Goal: Task Accomplishment & Management: Manage account settings

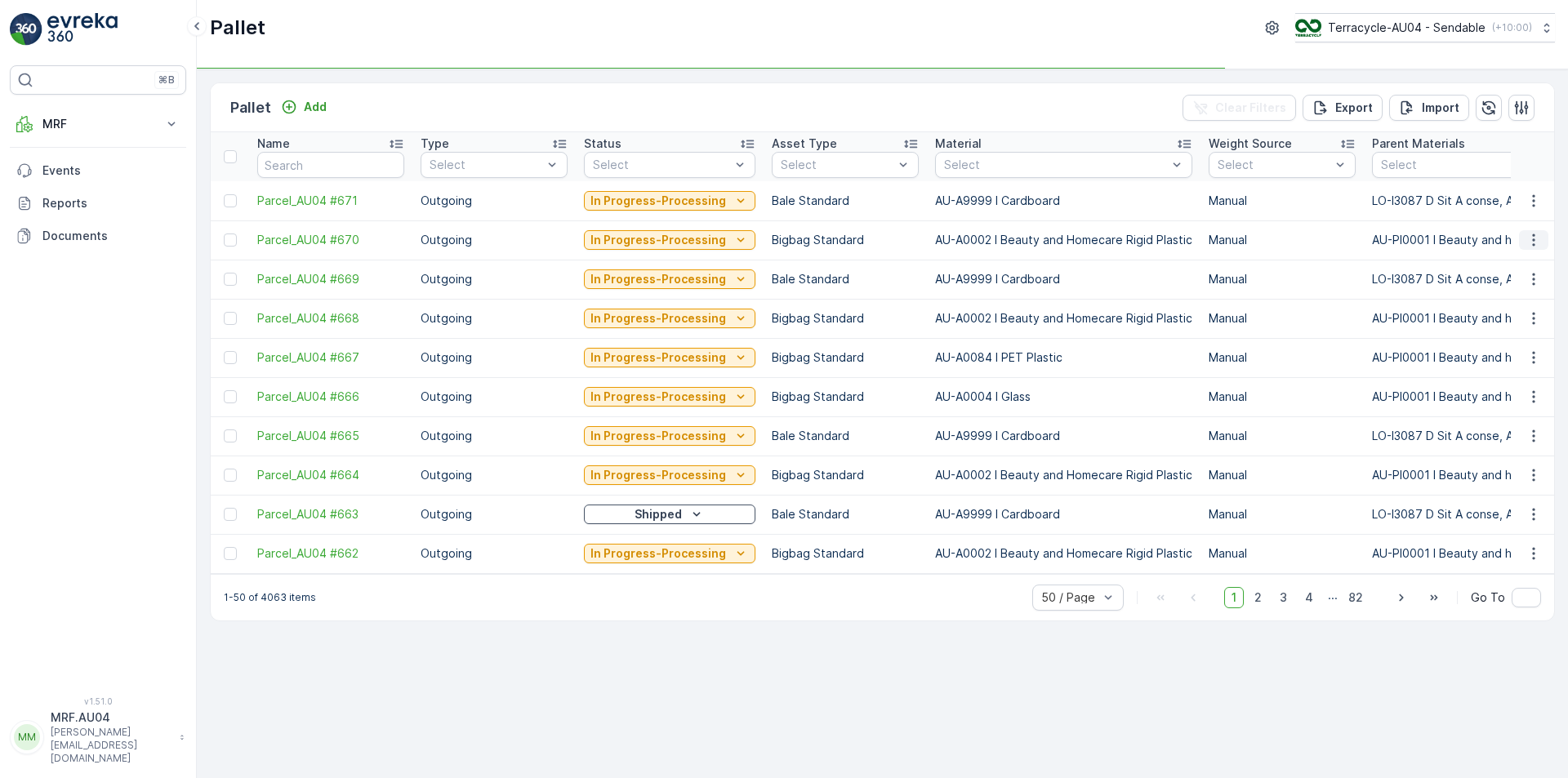
click at [1528, 247] on icon "button" at bounding box center [1533, 240] width 16 height 16
click at [1502, 291] on span "Edit Pallet" at bounding box center [1494, 287] width 56 height 16
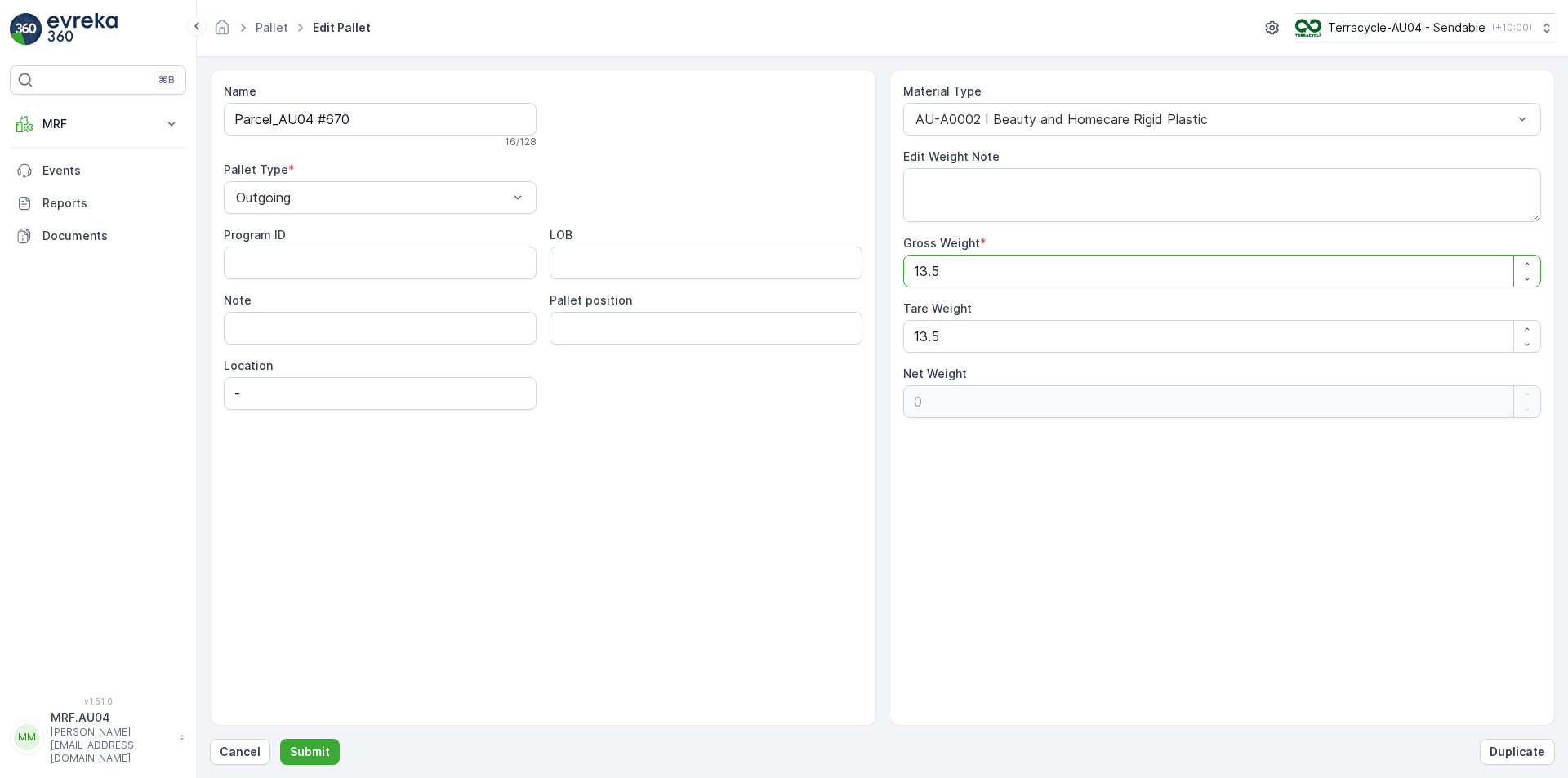
drag, startPoint x: 881, startPoint y: 276, endPoint x: 732, endPoint y: 276, distance: 149.0
click at [757, 276] on div "Name Parcel_AU04 #670 16 / 128 Pallet Type * Outgoing Program ID LOB Note Palle…" at bounding box center [882, 397] width 1345 height 656
type Weight "2"
type Weight "-11.5"
type Weight "24"
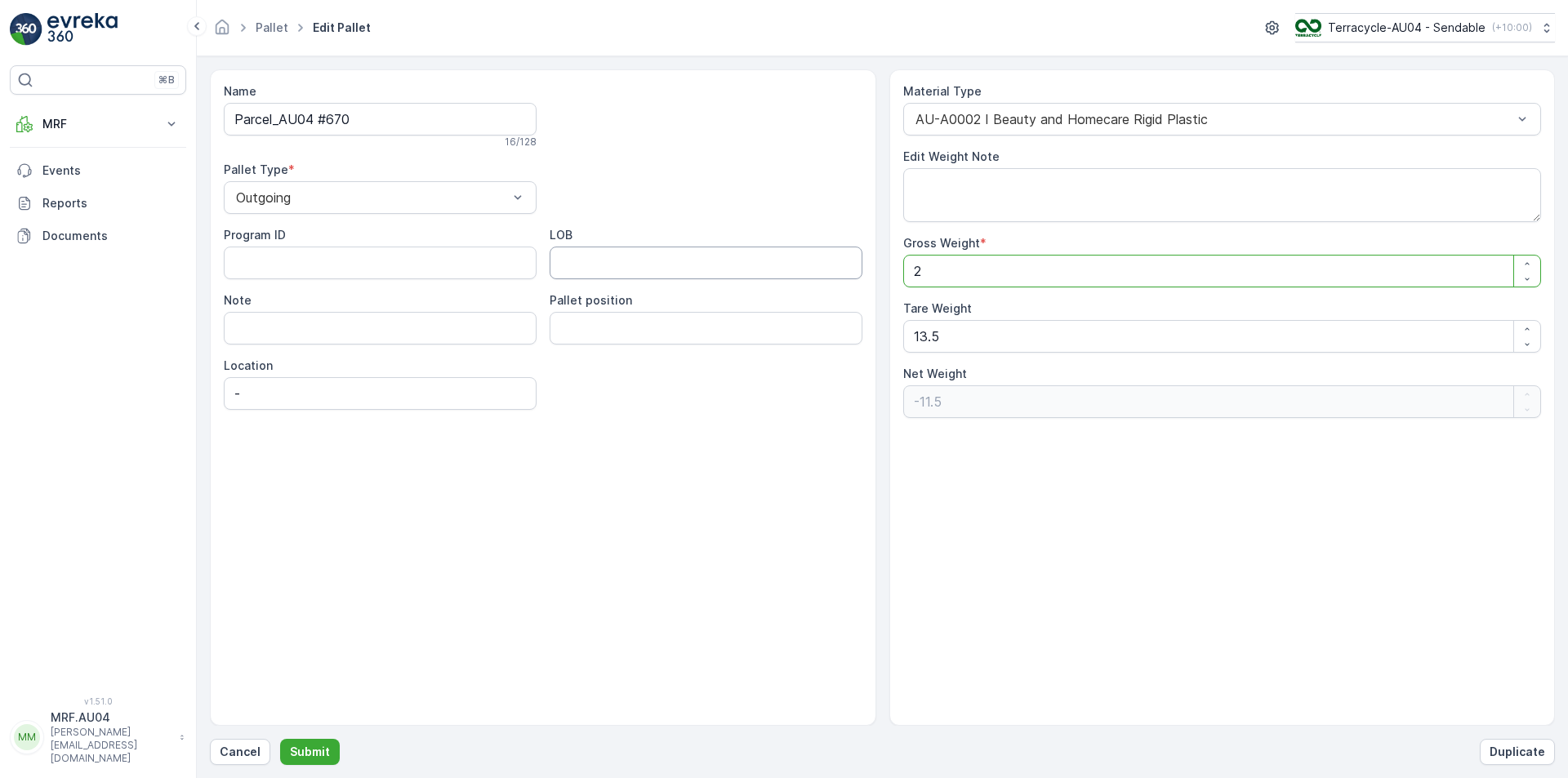
type Weight "10.5"
type Weight "241"
type Weight "227.5"
type Weight "241.5"
type Weight "228"
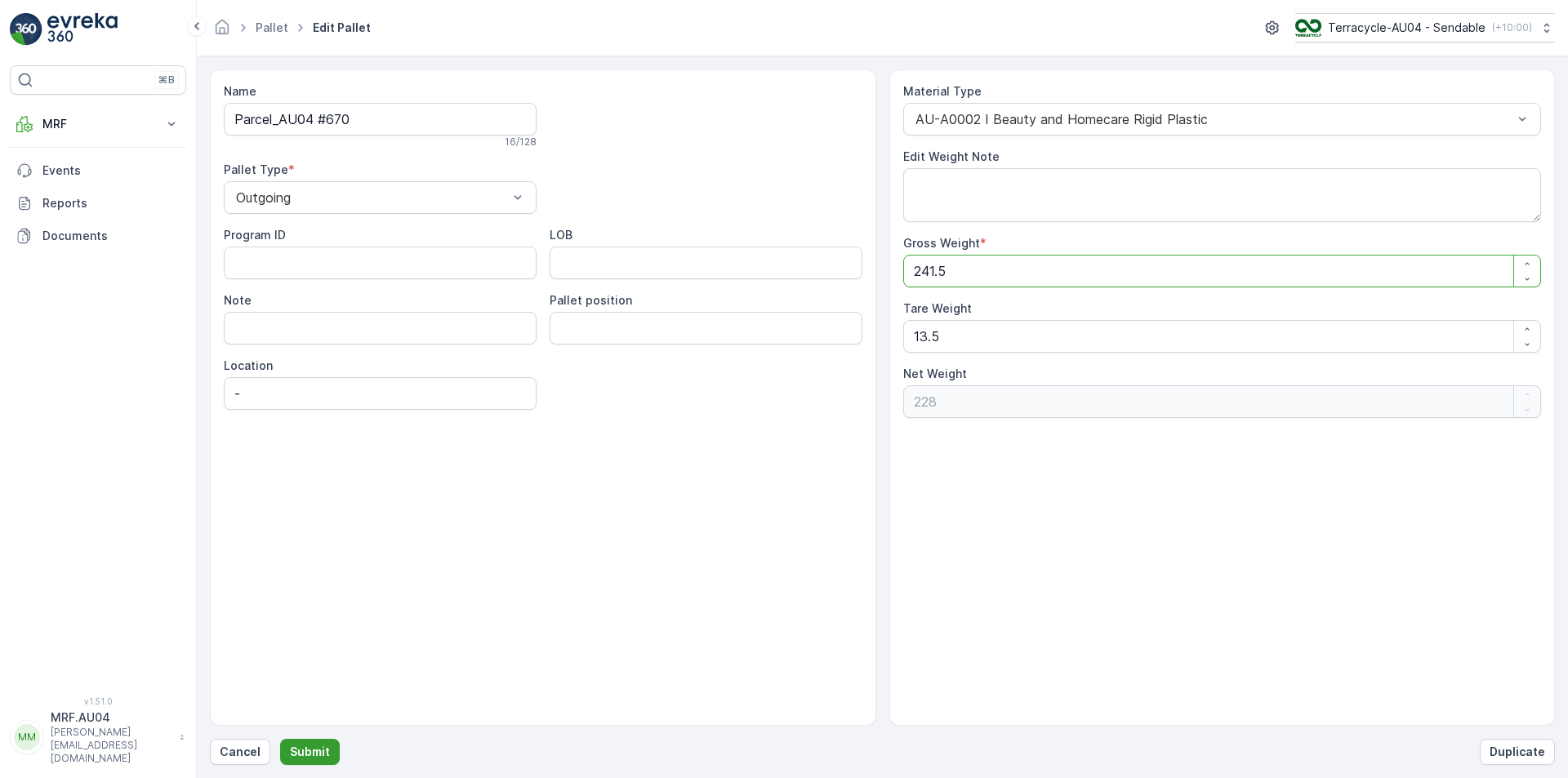
type Weight "241.5"
click at [305, 742] on button "Submit" at bounding box center [310, 752] width 60 height 26
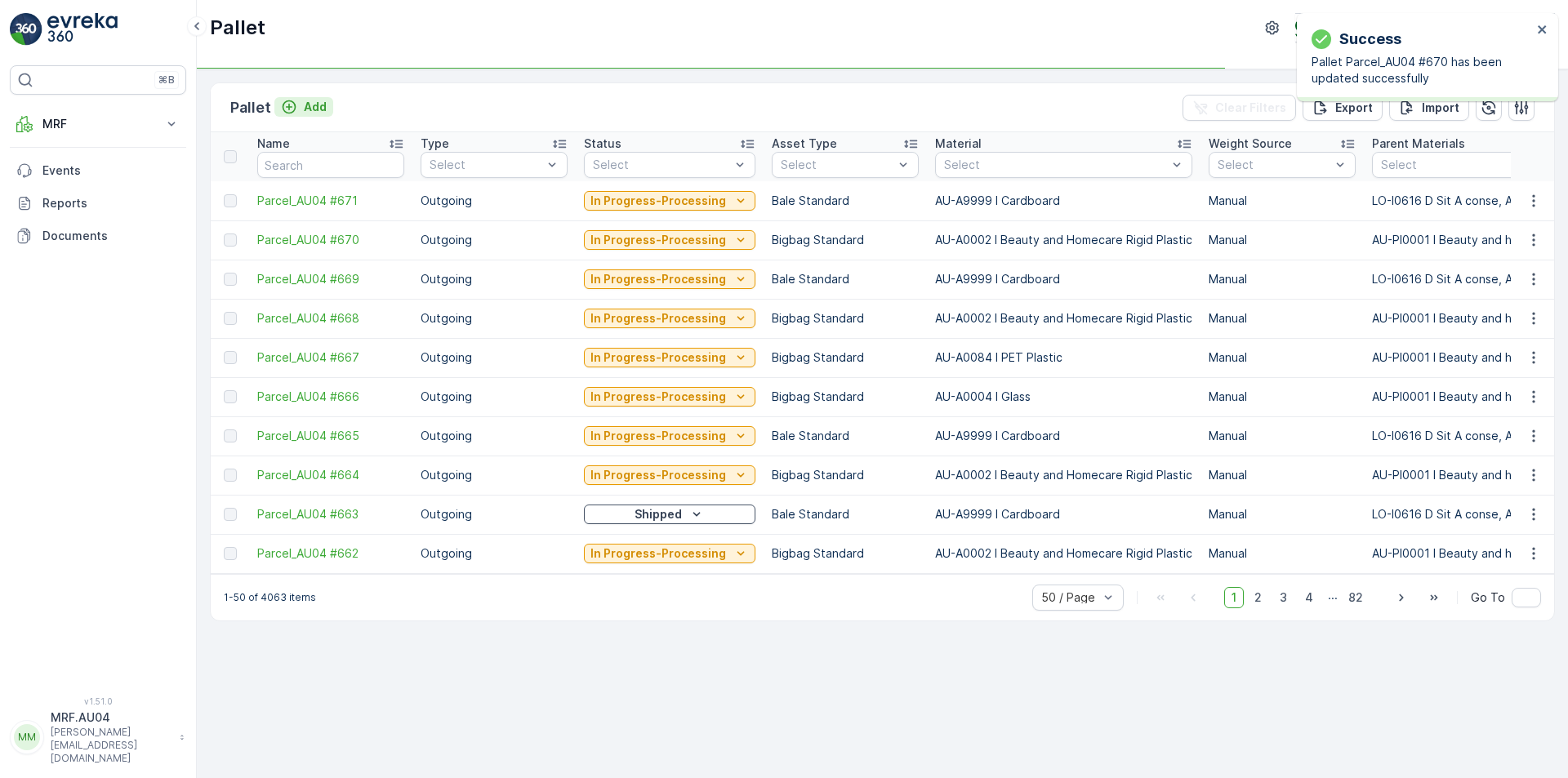
click at [304, 106] on p "Add" at bounding box center [315, 107] width 23 height 16
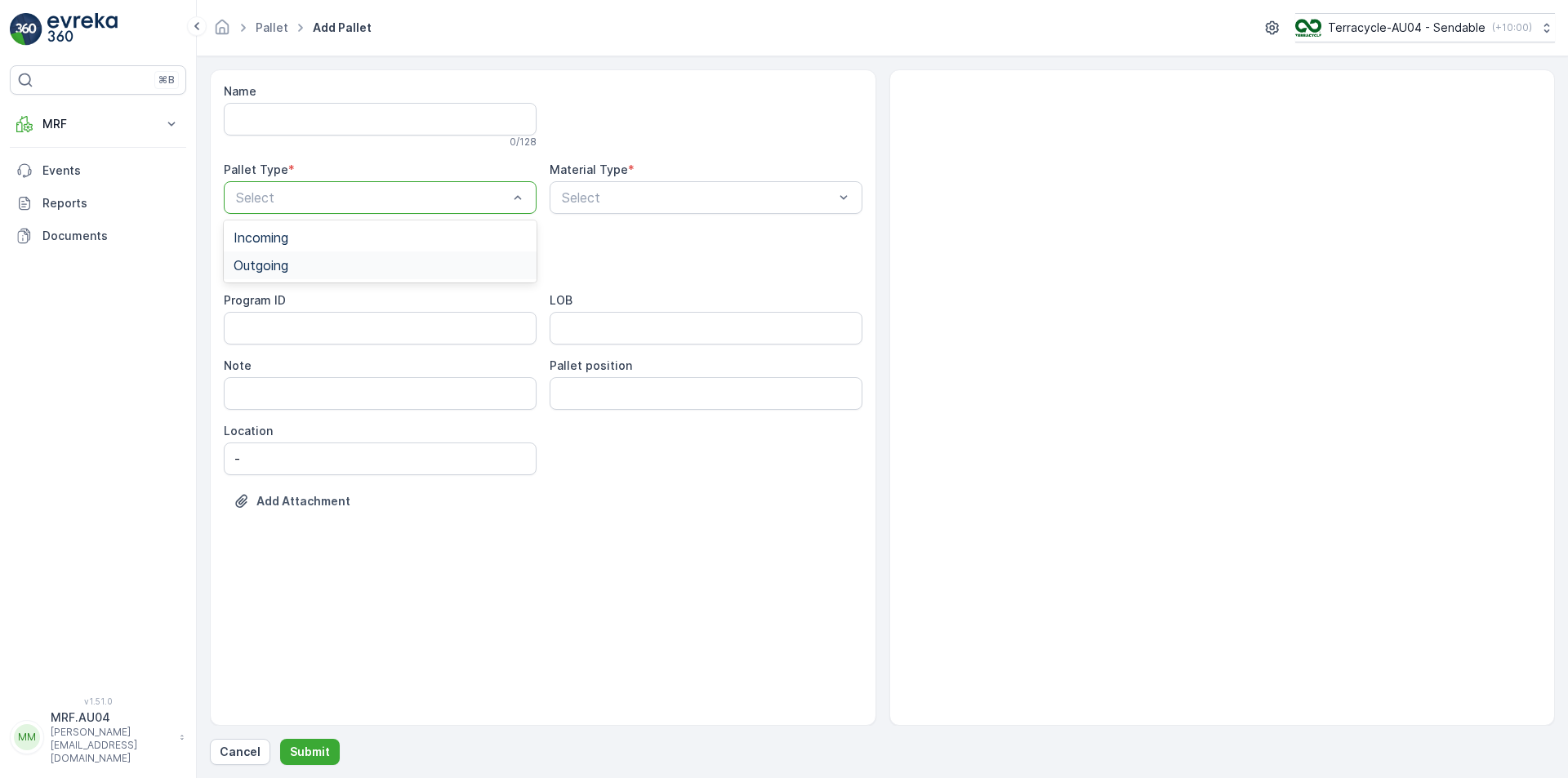
click at [353, 262] on div "Outgoing" at bounding box center [380, 265] width 293 height 15
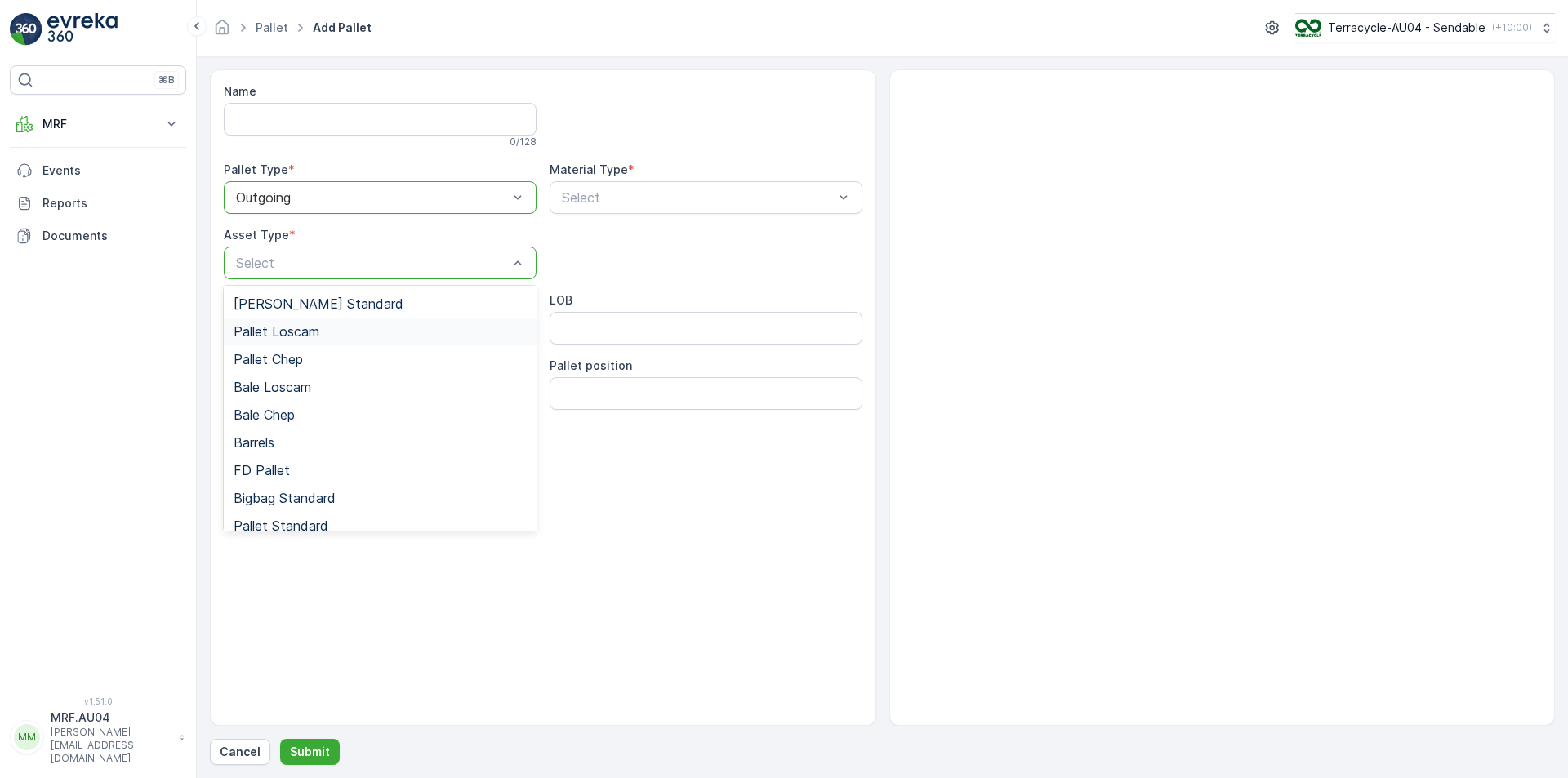
scroll to position [150, 0]
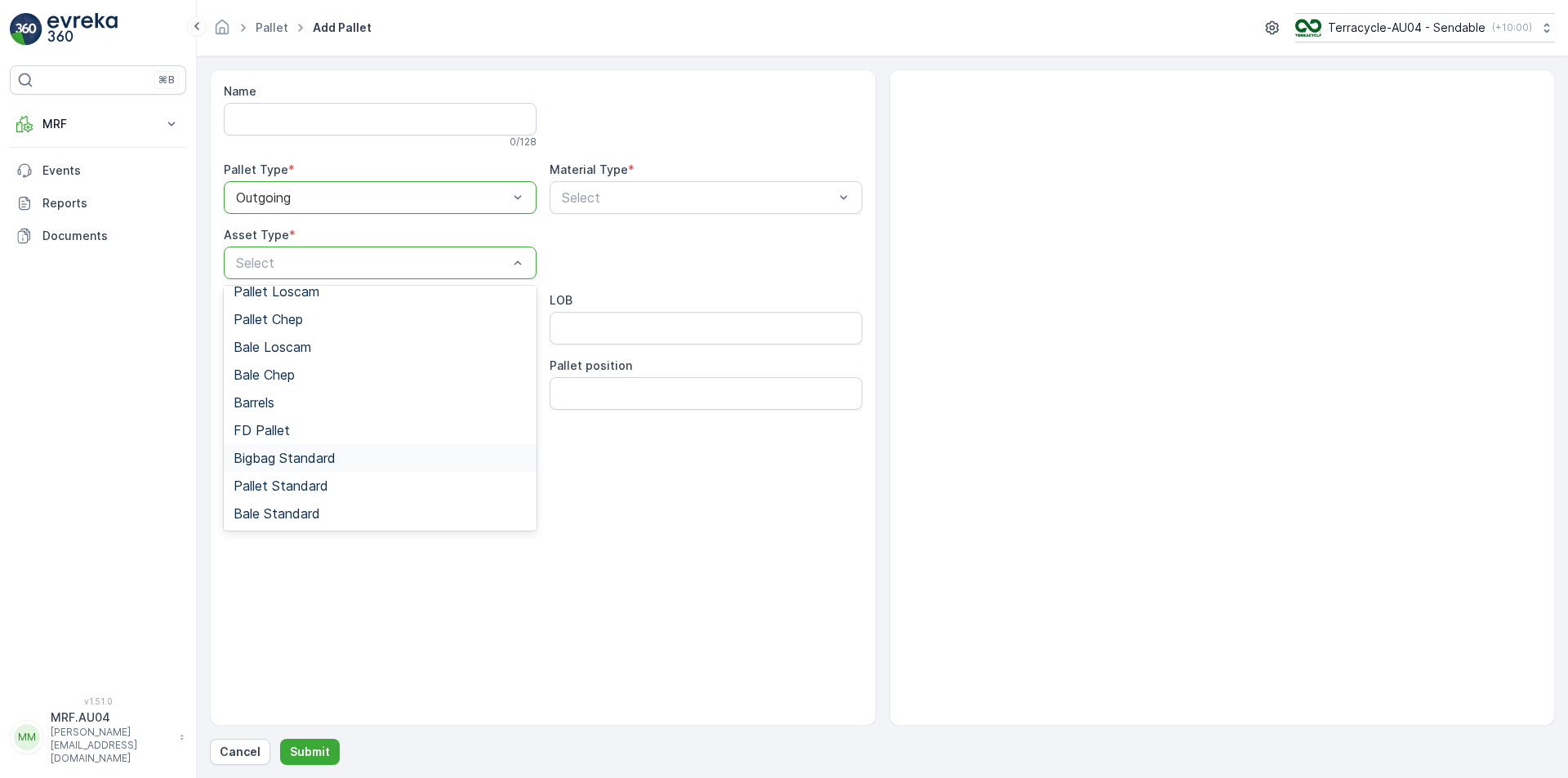
click at [298, 465] on span "Bigbag Standard" at bounding box center [284, 458] width 102 height 15
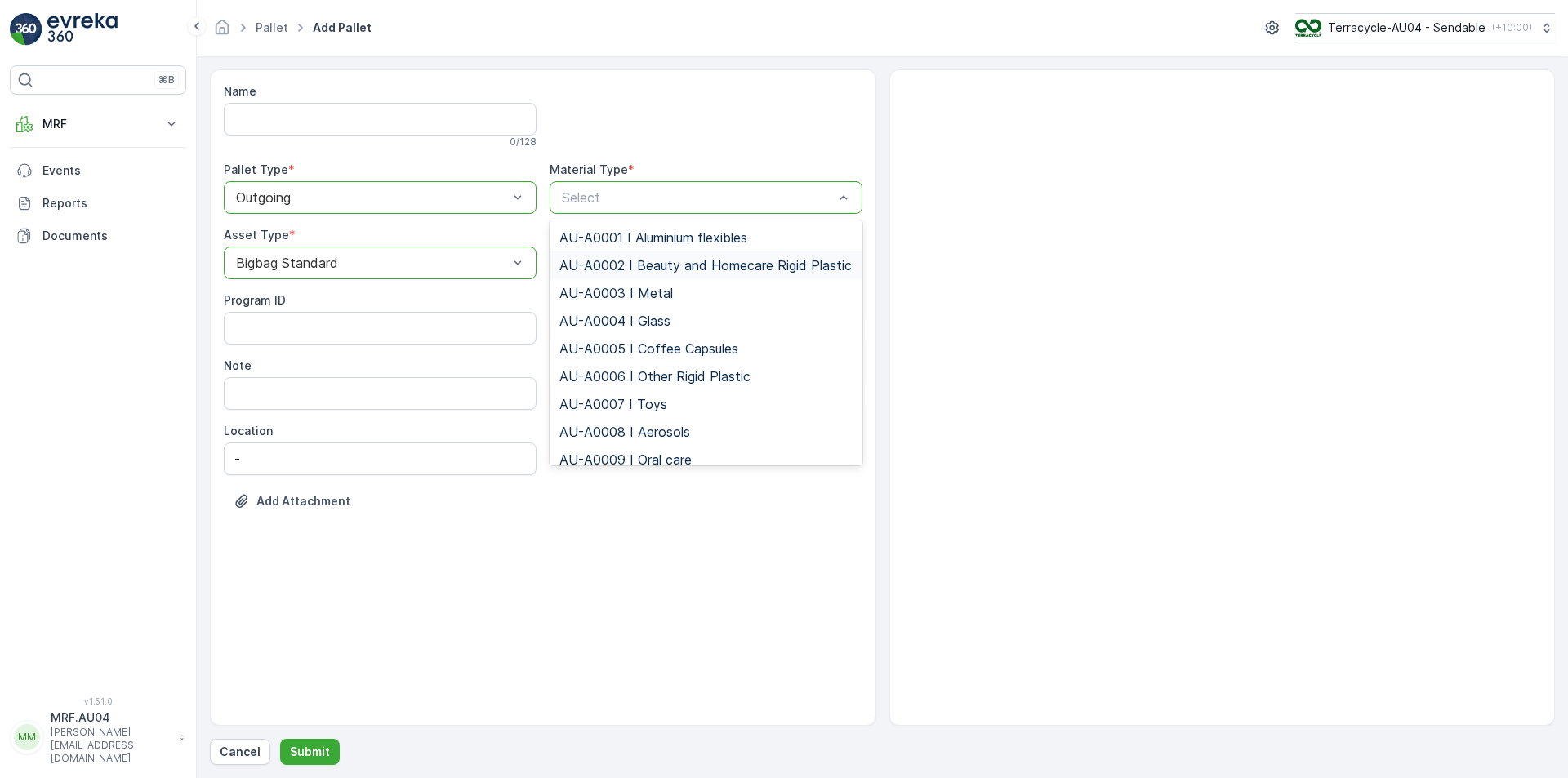
click at [685, 273] on span "AU-A0002 I Beauty and Homecare Rigid Plastic" at bounding box center [706, 265] width 293 height 15
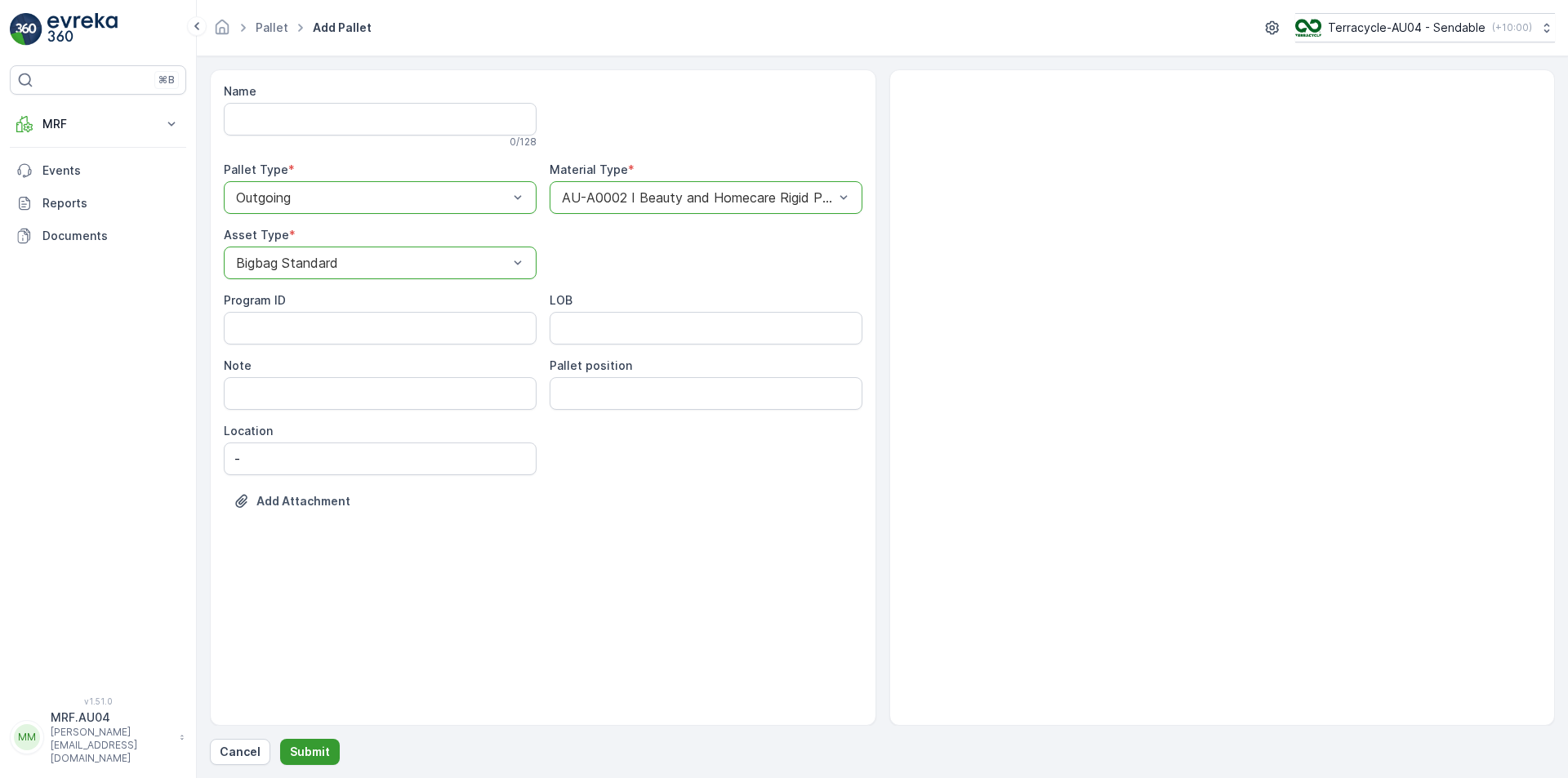
click at [326, 741] on button "Submit" at bounding box center [310, 752] width 60 height 26
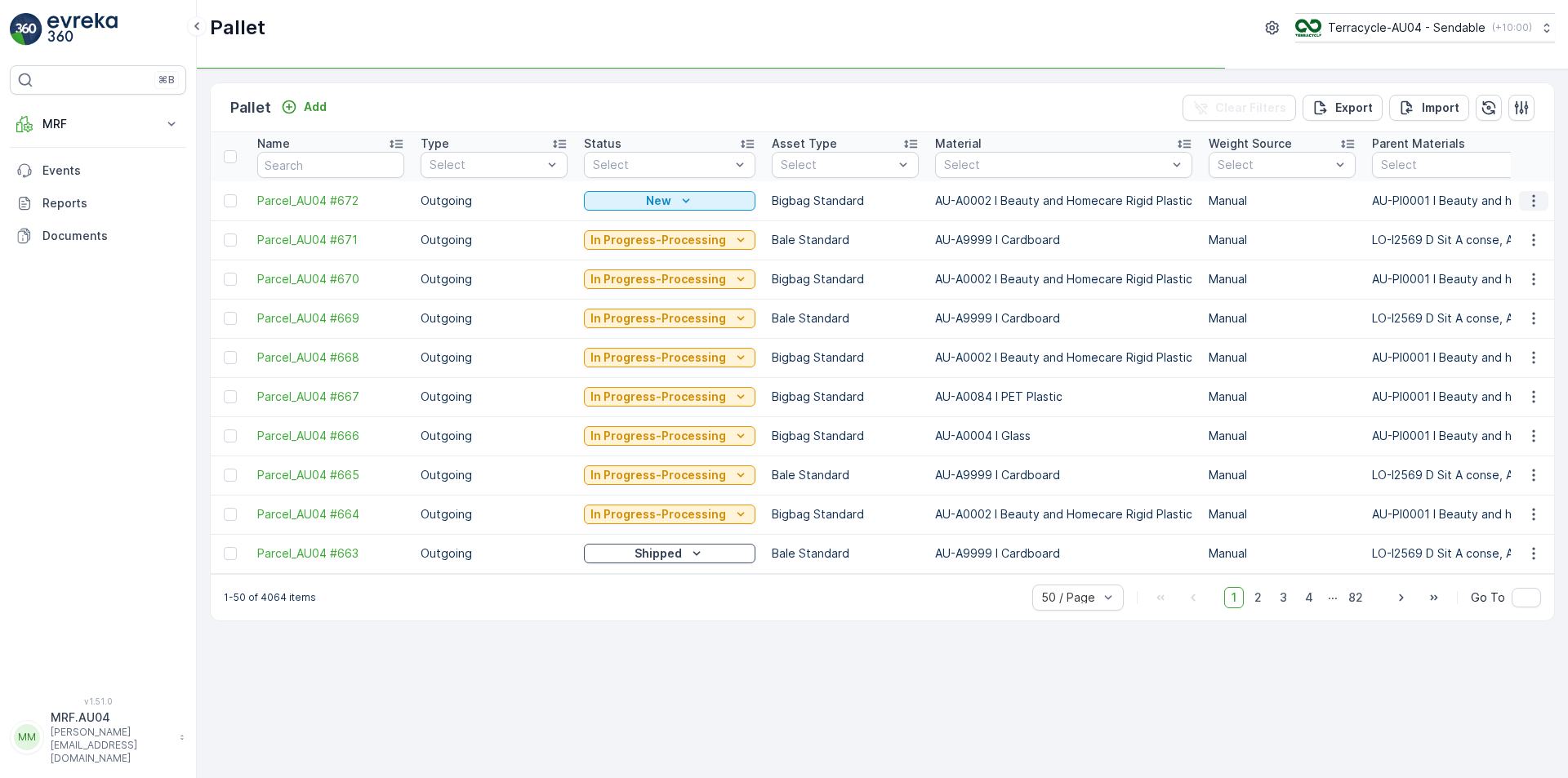
click at [1525, 202] on button "button" at bounding box center [1533, 200] width 29 height 20
click at [1510, 254] on span "Edit Pallet" at bounding box center [1494, 247] width 56 height 16
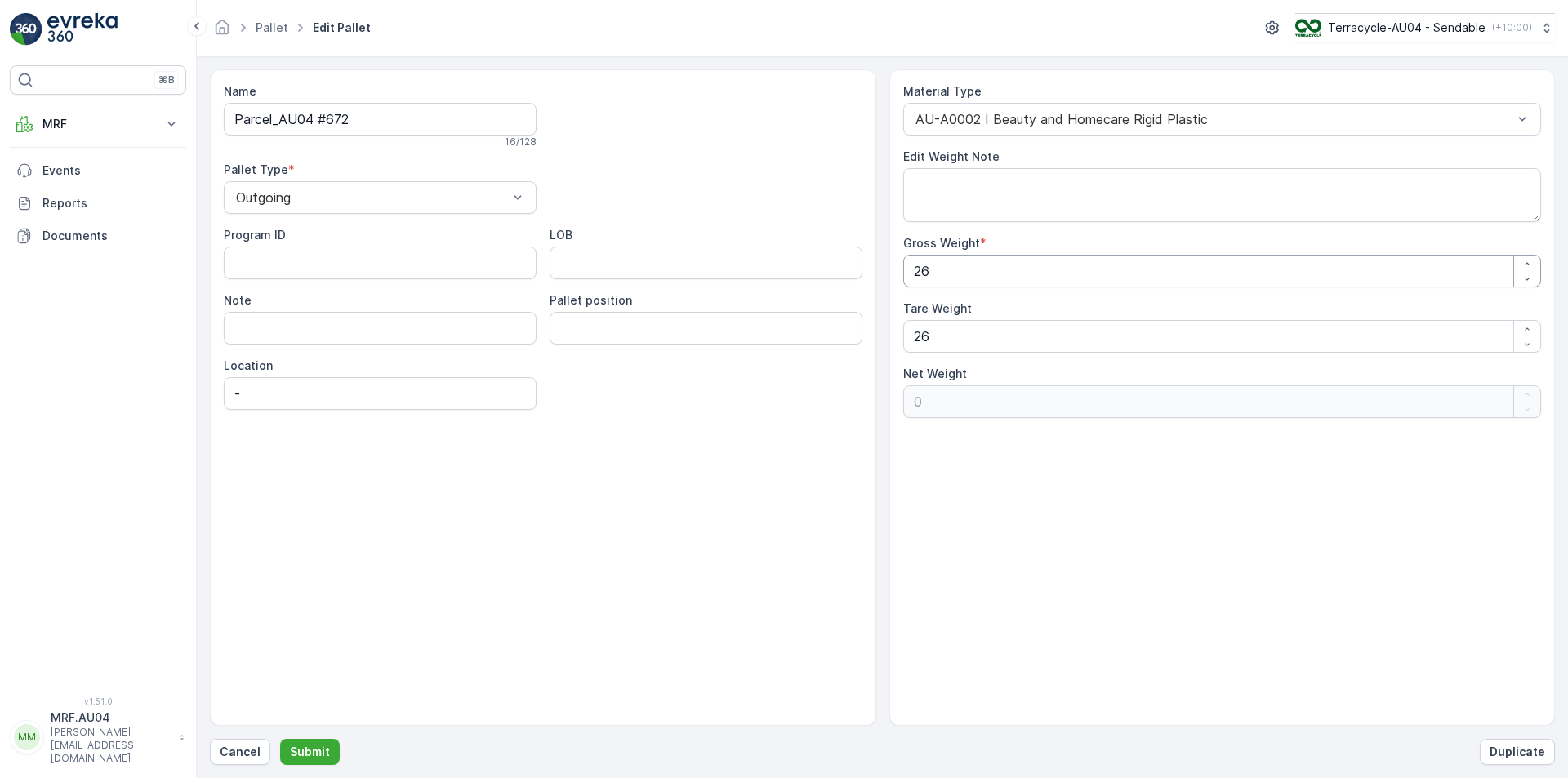
drag, startPoint x: 929, startPoint y: 287, endPoint x: 637, endPoint y: 304, distance: 292.5
click at [638, 304] on div "Name Parcel_AU04 #672 16 / 128 Pallet Type * Outgoing Program ID LOB Note Palle…" at bounding box center [882, 397] width 1345 height 656
type Weight "7"
type Weight "-19"
type Weight "0"
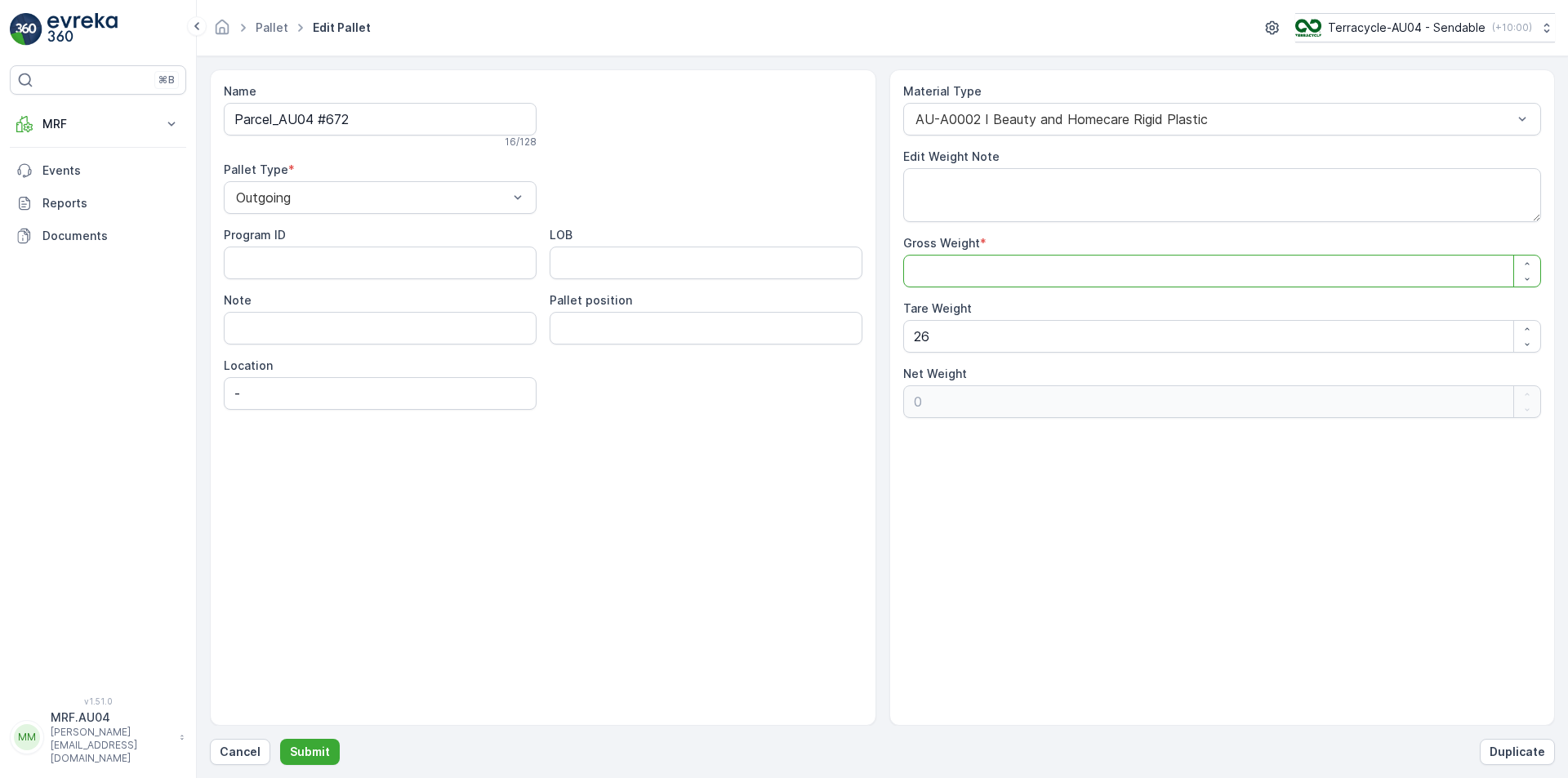
type Weight "1"
type Weight "-25"
type Weight "17"
type Weight "-9"
type Weight "17.5"
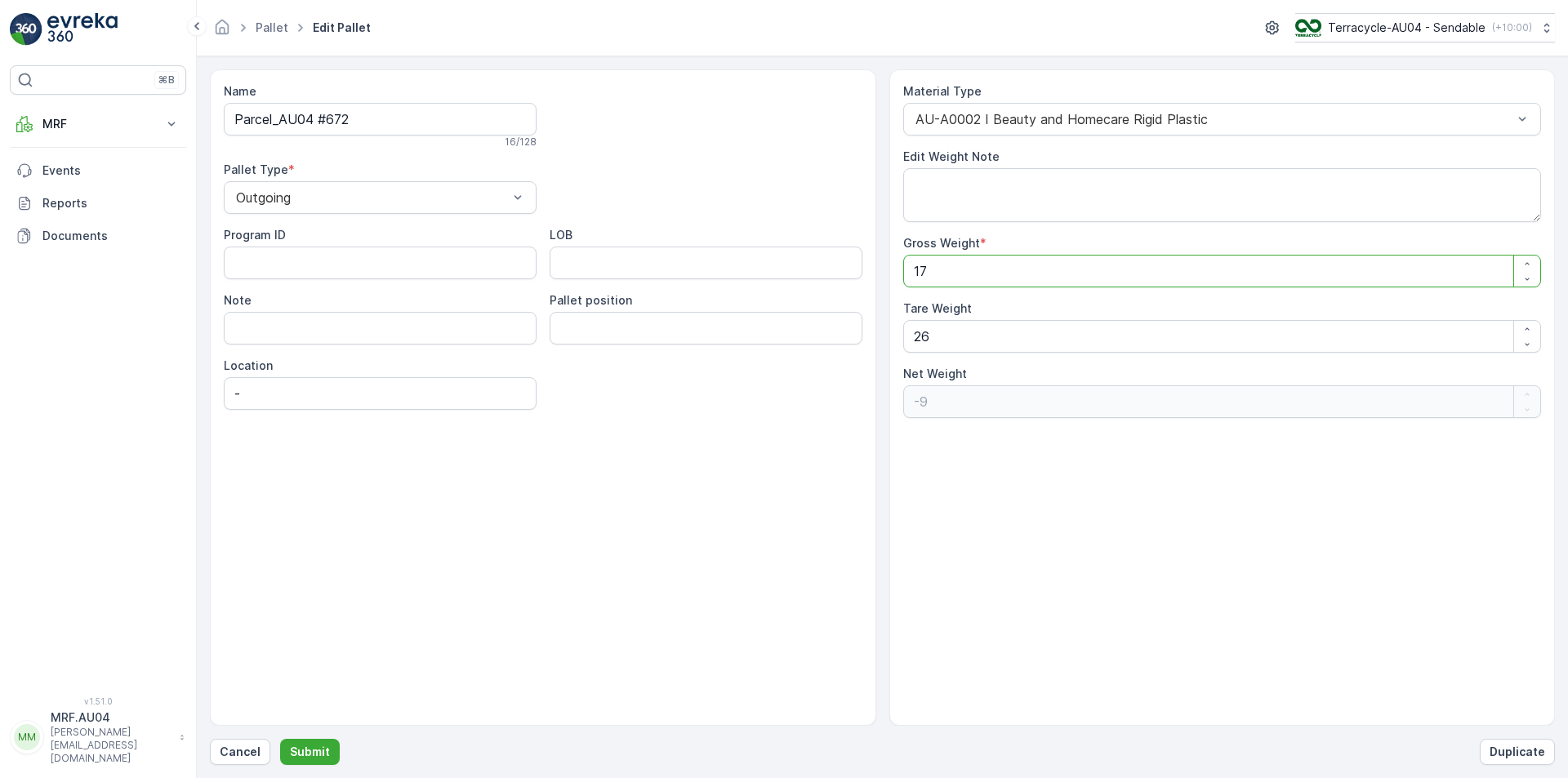
type Weight "-8.5"
type Weight "17.5"
drag, startPoint x: 1016, startPoint y: 330, endPoint x: 895, endPoint y: 377, distance: 129.8
click at [908, 371] on div "Material Type AU-A0002 I Beauty and Homecare Rigid Plastic Edit Weight Note Gro…" at bounding box center [1222, 250] width 639 height 334
type Weight "1"
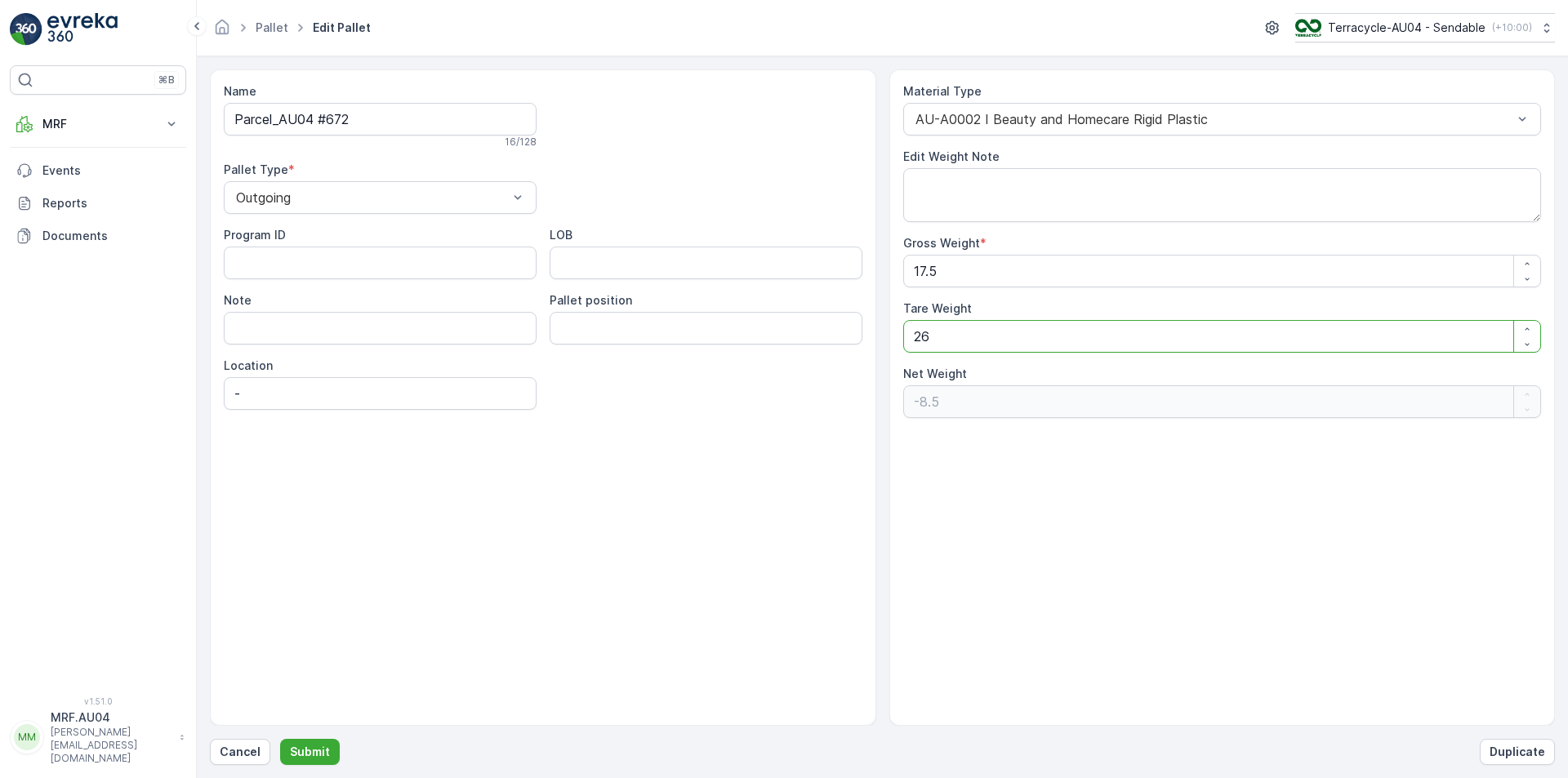
type Weight "16.5"
type Weight "17"
type Weight "0.5"
type Weight "17.5"
type Weight "0"
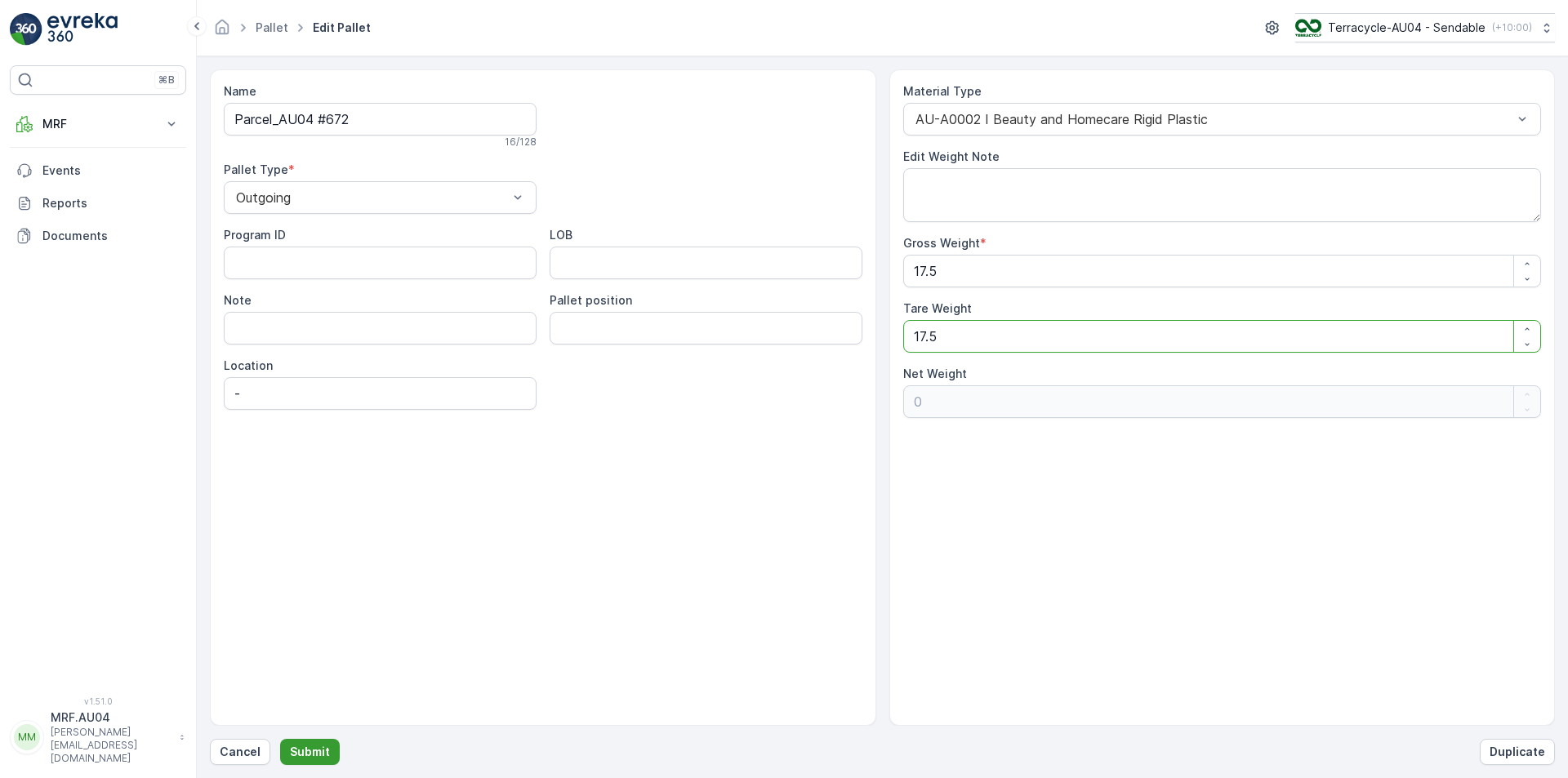
type Weight "17.5"
click at [301, 762] on button "Submit" at bounding box center [310, 752] width 60 height 26
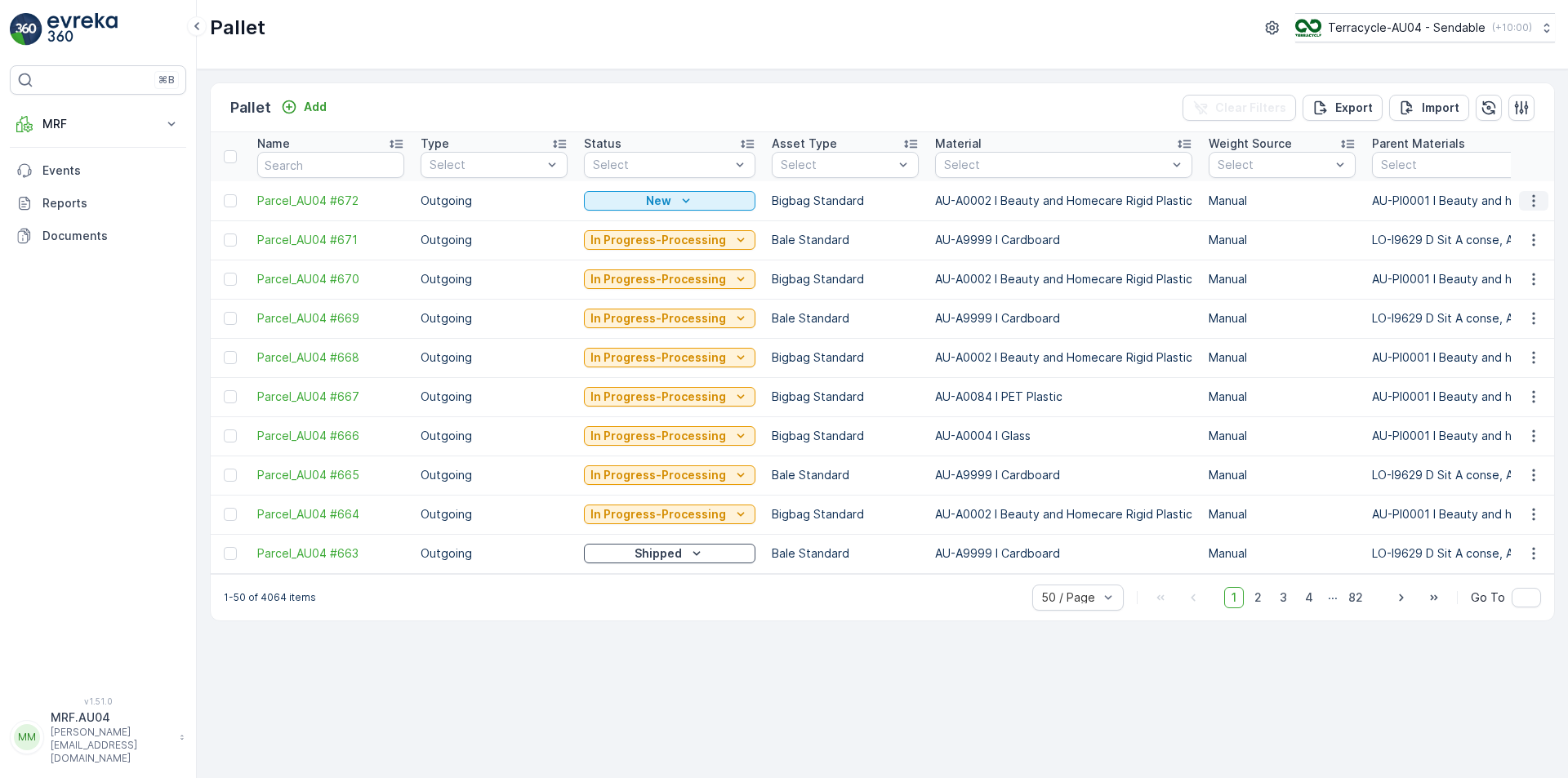
click at [1538, 201] on icon "button" at bounding box center [1533, 200] width 16 height 16
click at [1508, 252] on span "Edit Pallet" at bounding box center [1494, 247] width 56 height 16
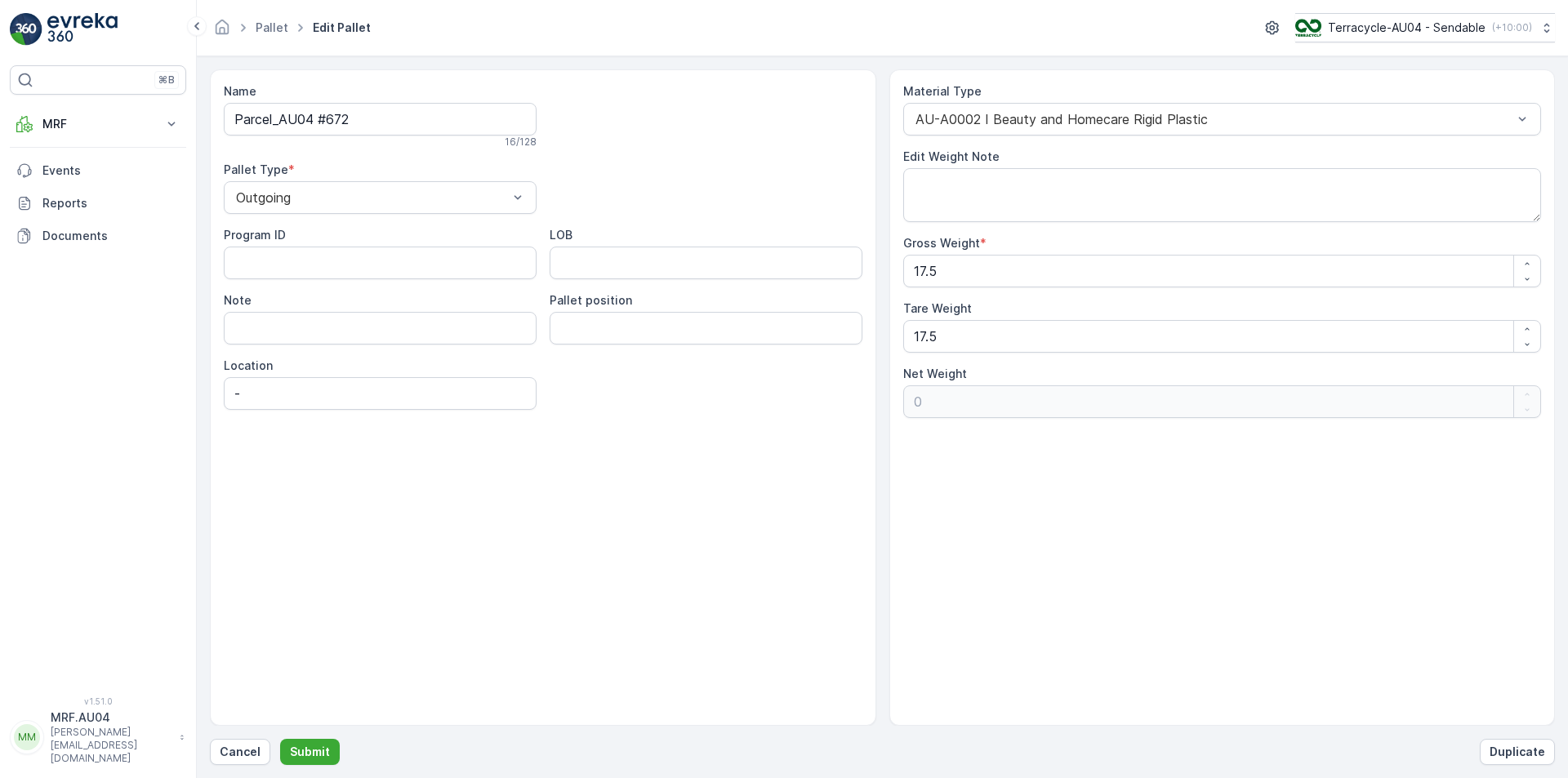
click at [292, 31] on icon at bounding box center [300, 27] width 18 height 18
click at [284, 30] on link "Pallet" at bounding box center [272, 27] width 33 height 14
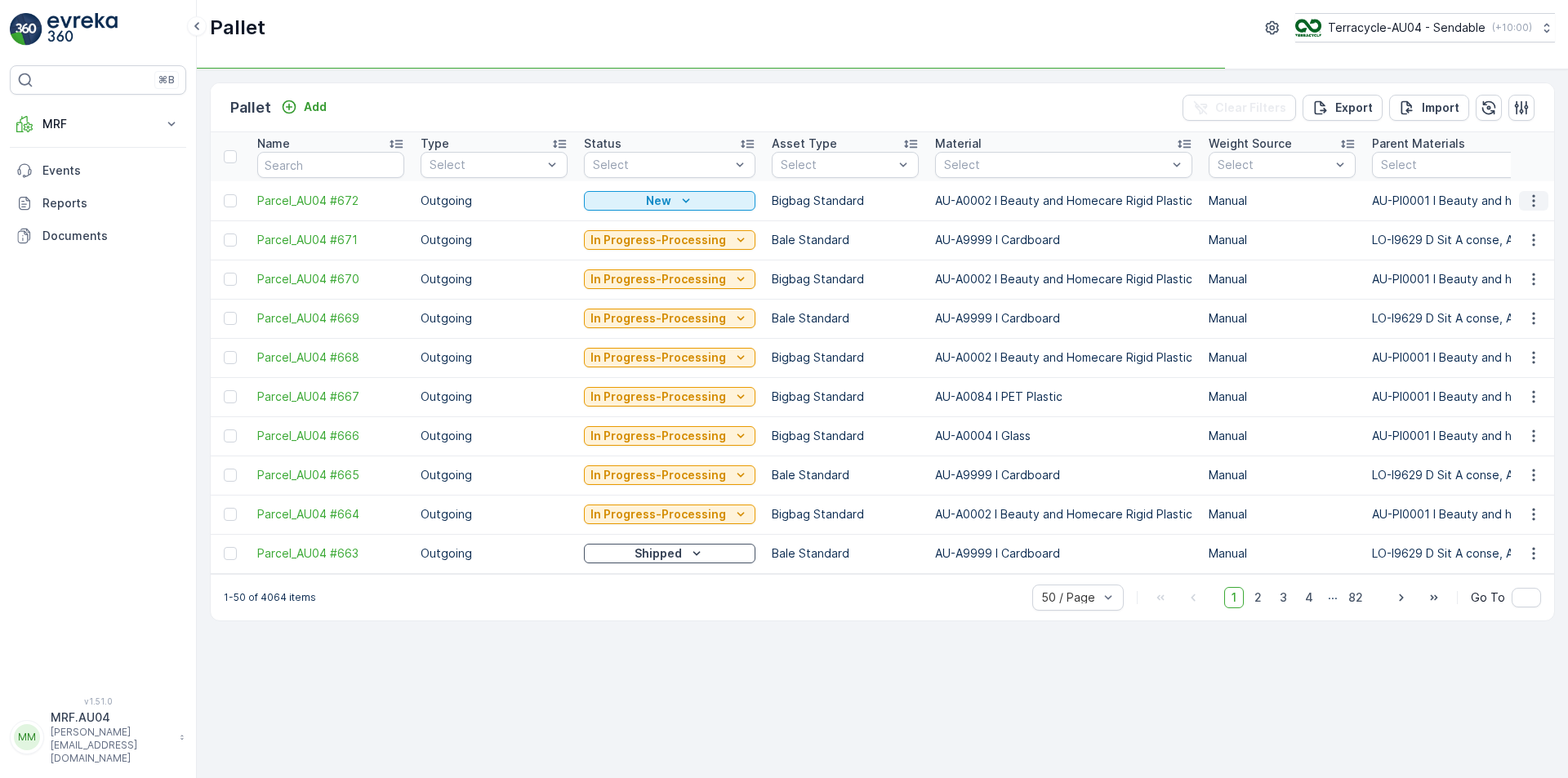
click at [1536, 199] on icon "button" at bounding box center [1533, 200] width 16 height 16
click at [1508, 323] on span "Print QR" at bounding box center [1490, 316] width 45 height 16
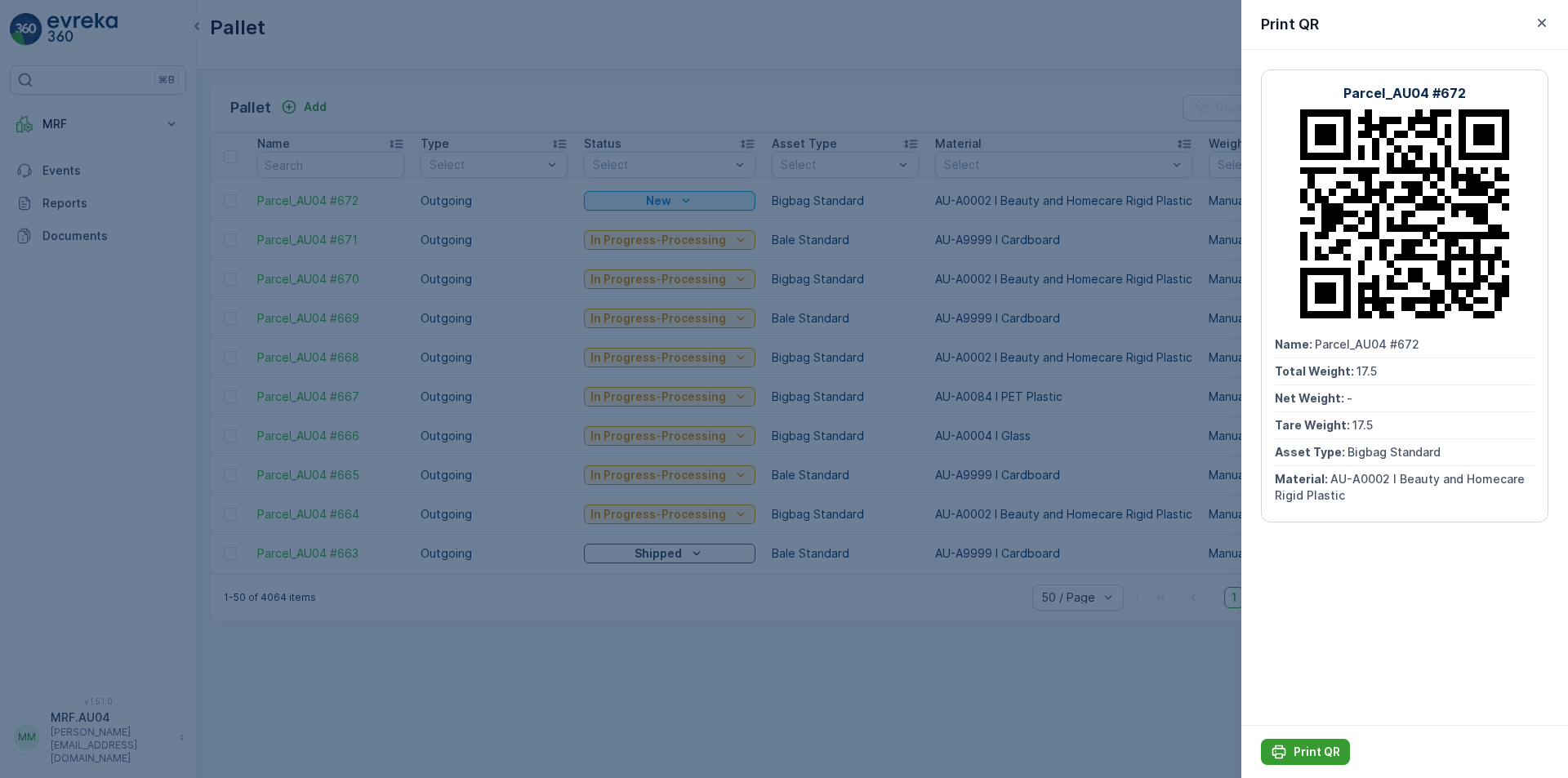
click at [1319, 759] on p "Print QR" at bounding box center [1317, 752] width 46 height 16
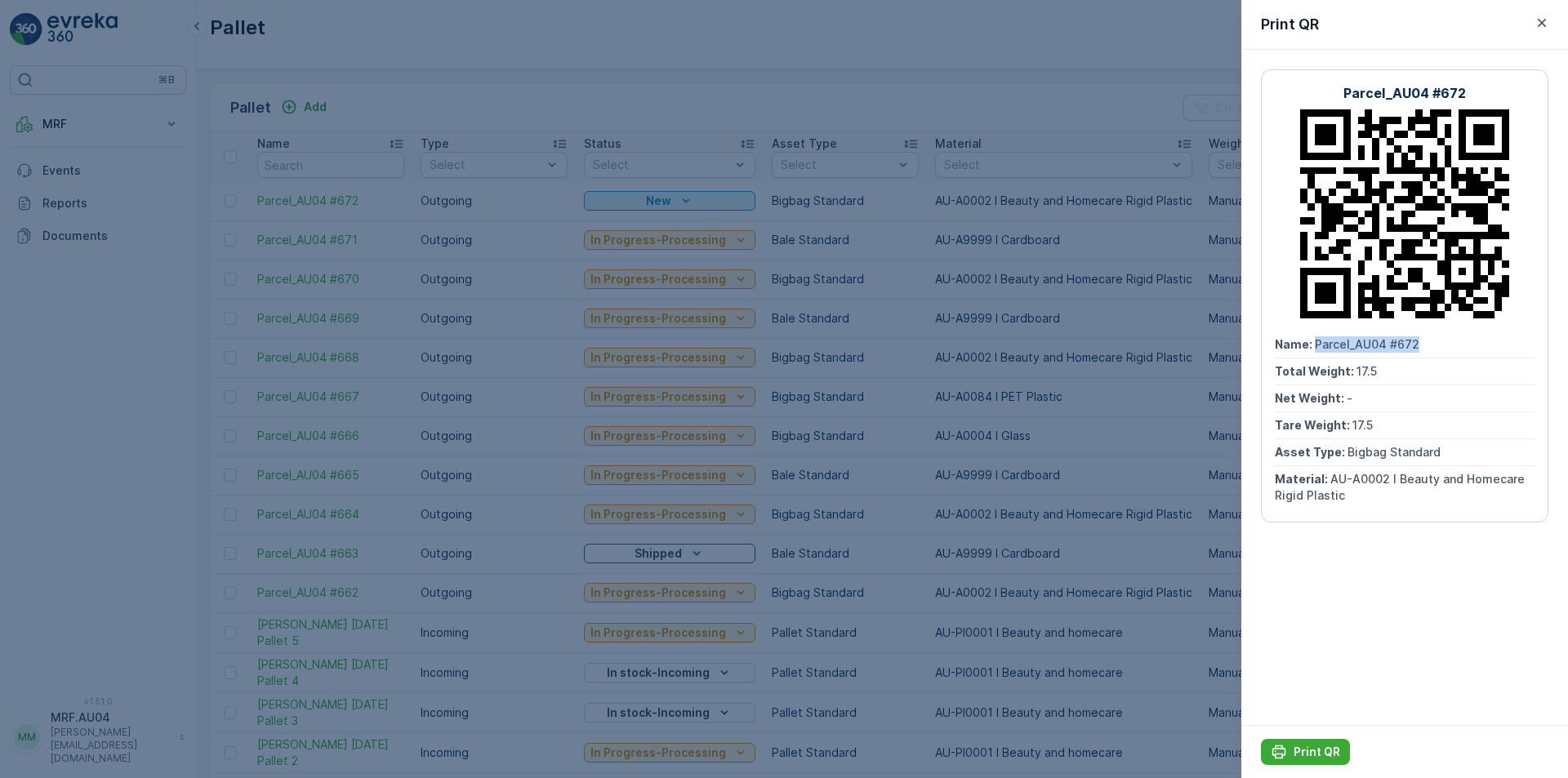
drag, startPoint x: 1382, startPoint y: 346, endPoint x: 1429, endPoint y: 346, distance: 47.0
click at [1429, 346] on div "Name : Parcel_AU04 #672" at bounding box center [1405, 345] width 260 height 27
